Goal: Task Accomplishment & Management: Manage account settings

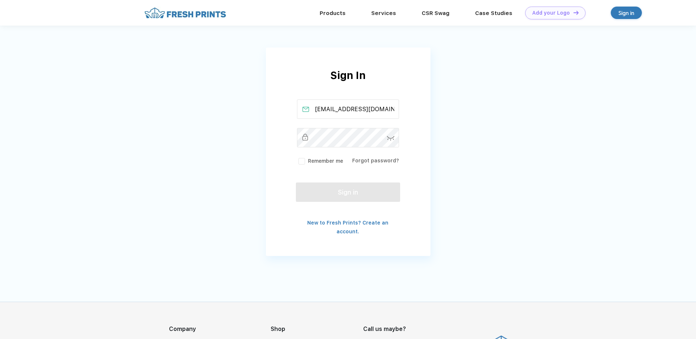
type input "[EMAIL_ADDRESS][DOMAIN_NAME]"
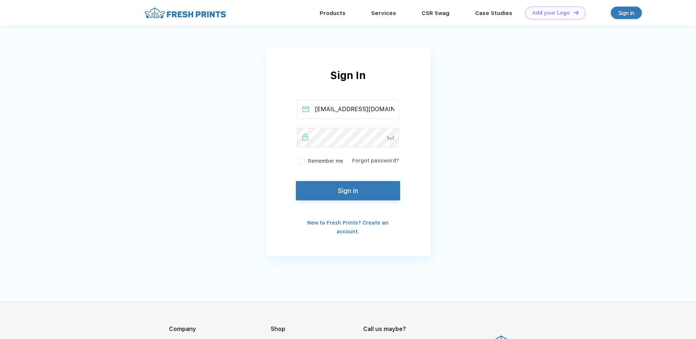
click at [340, 192] on button "Sign in" at bounding box center [348, 190] width 104 height 19
click at [361, 198] on button "Sign in" at bounding box center [348, 190] width 104 height 19
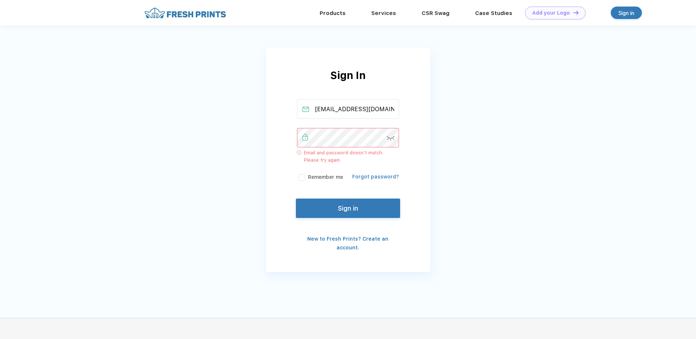
click at [378, 179] on link "Forgot password?" at bounding box center [375, 177] width 47 height 6
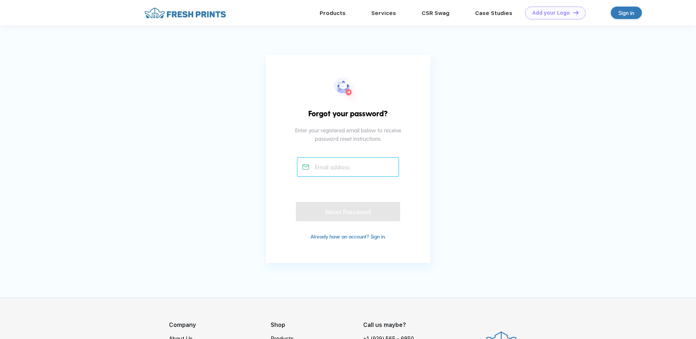
click at [365, 167] on input "text" at bounding box center [348, 166] width 102 height 19
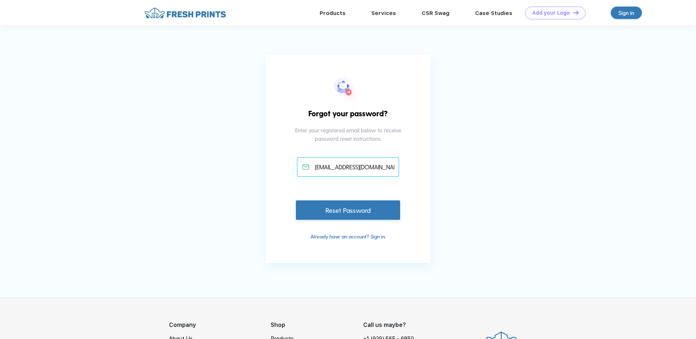
type input "[EMAIL_ADDRESS][DOMAIN_NAME]"
click at [362, 215] on div "Reset Password" at bounding box center [348, 209] width 104 height 19
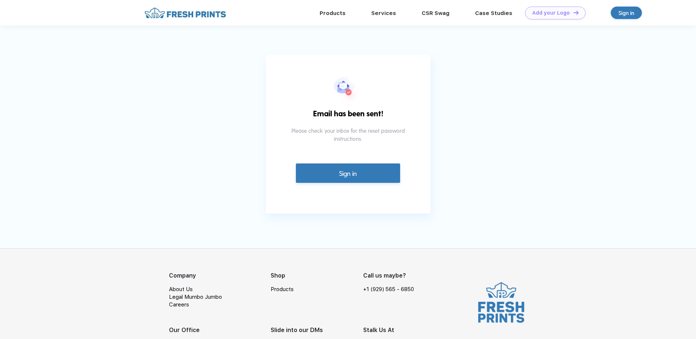
click at [356, 174] on link "Sign in" at bounding box center [348, 172] width 104 height 19
